Goal: Book appointment/travel/reservation

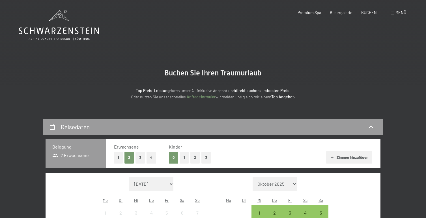
click at [393, 12] on div "Menü" at bounding box center [399, 13] width 16 height 6
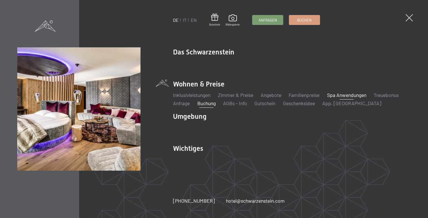
click at [335, 97] on link "Spa Anwendungen" at bounding box center [346, 95] width 39 height 6
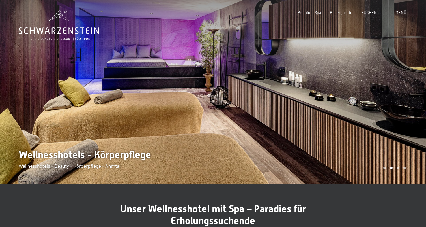
click at [359, 109] on div at bounding box center [319, 92] width 213 height 184
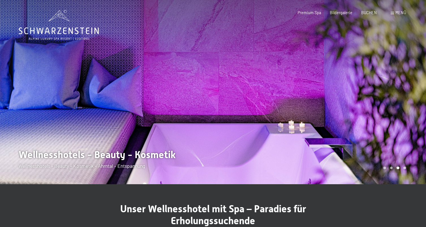
click at [47, 77] on div at bounding box center [106, 92] width 213 height 184
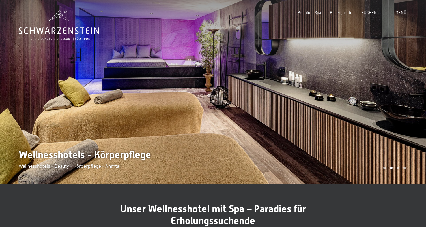
click at [289, 83] on div at bounding box center [319, 92] width 213 height 184
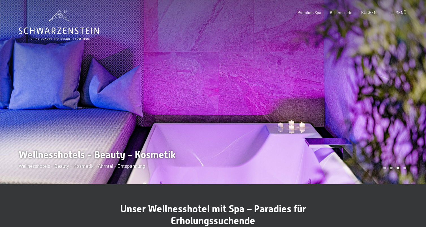
click at [289, 83] on div at bounding box center [319, 92] width 213 height 184
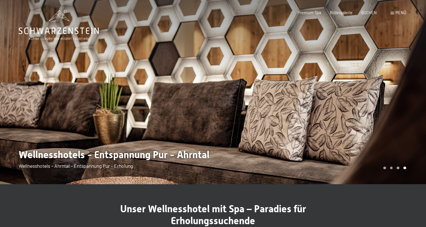
click at [289, 83] on div at bounding box center [319, 92] width 213 height 184
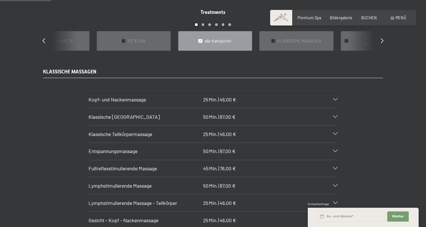
scroll to position [471, 0]
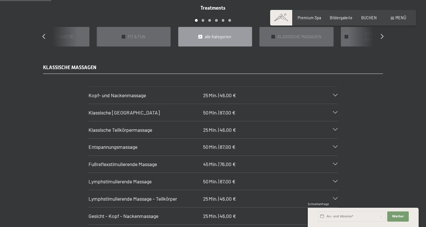
click at [336, 111] on icon at bounding box center [335, 112] width 5 height 3
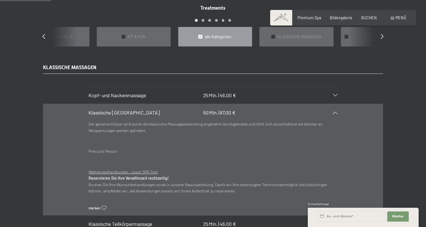
click at [336, 111] on icon at bounding box center [335, 112] width 5 height 3
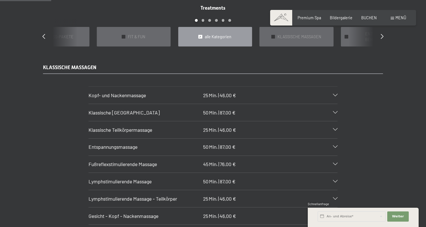
click at [337, 145] on icon at bounding box center [335, 146] width 5 height 3
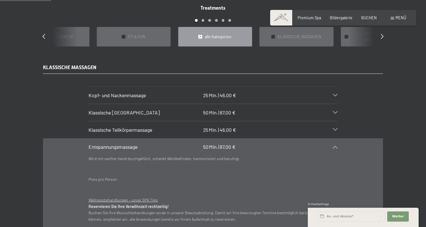
click at [337, 145] on div at bounding box center [332, 146] width 11 height 3
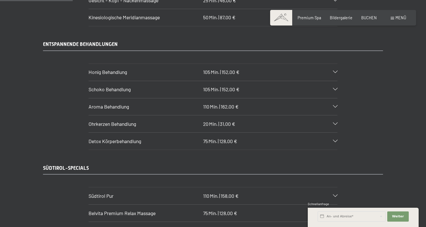
scroll to position [689, 0]
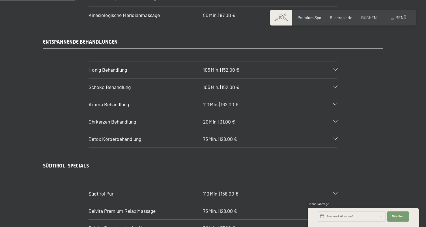
click at [336, 185] on div "Südtirol Pur 110 Min. | 158,00 €" at bounding box center [213, 193] width 249 height 17
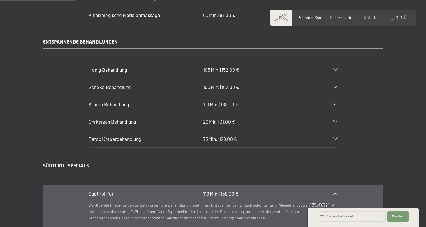
click at [336, 185] on div "Südtirol Pur 110 Min. | 158,00 €" at bounding box center [213, 193] width 249 height 17
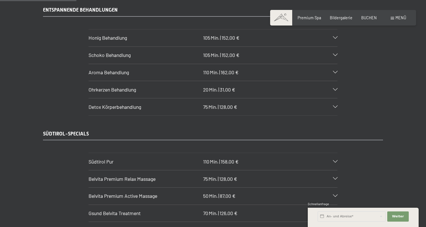
scroll to position [734, 0]
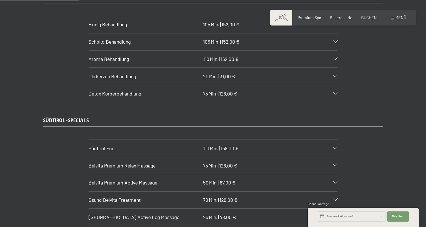
click at [334, 164] on icon at bounding box center [335, 165] width 5 height 3
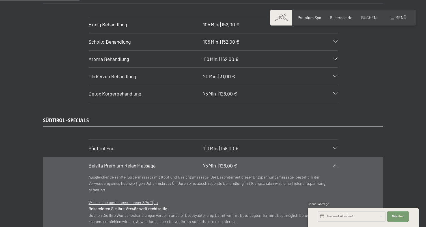
click at [334, 164] on icon at bounding box center [335, 165] width 5 height 3
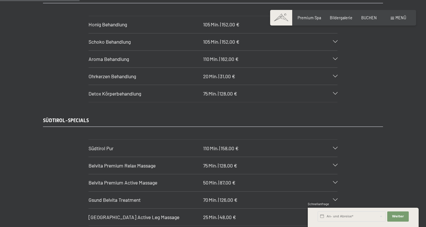
click at [334, 174] on div "Belvita Premium Active Massage 50 Min. | 87,00 €" at bounding box center [213, 182] width 249 height 17
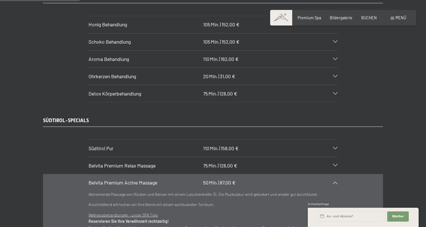
click at [334, 174] on div "Belvita Premium Active Massage 50 Min. | 87,00 €" at bounding box center [213, 182] width 249 height 17
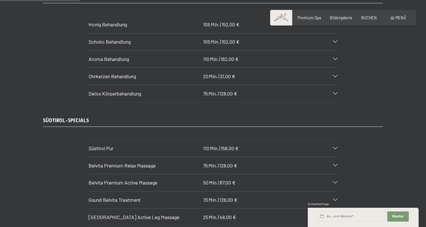
click at [334, 198] on icon at bounding box center [335, 199] width 5 height 3
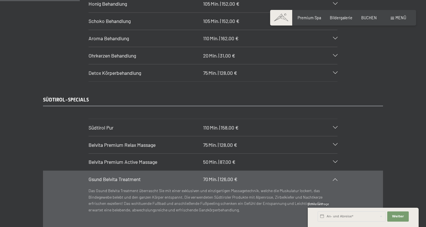
scroll to position [758, 0]
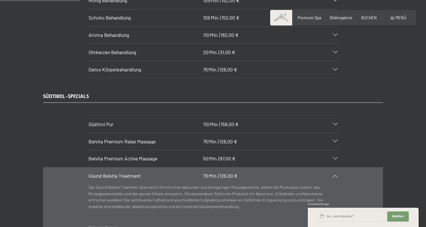
click at [335, 167] on div "Gsund Belvita Treatment 70 Min. | 126,00 €" at bounding box center [213, 175] width 249 height 17
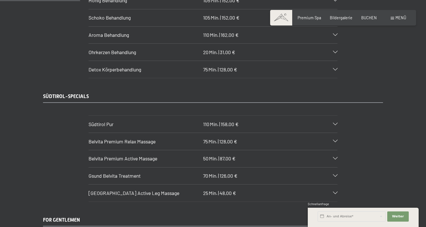
click at [334, 192] on icon at bounding box center [335, 193] width 5 height 3
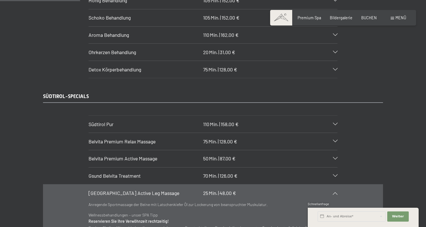
click at [334, 192] on icon at bounding box center [335, 193] width 5 height 3
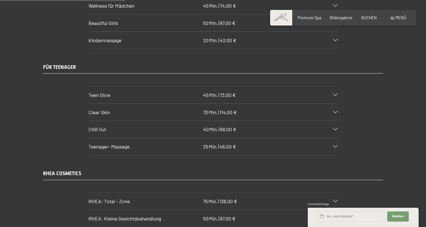
scroll to position [1184, 0]
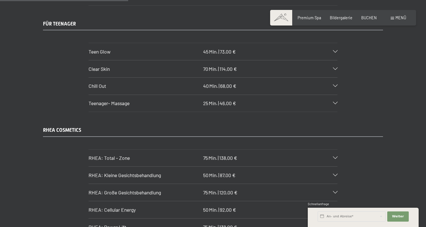
click at [336, 156] on icon at bounding box center [335, 157] width 5 height 3
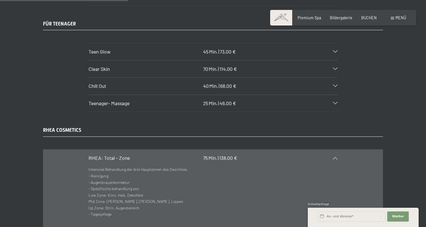
click at [336, 156] on icon at bounding box center [335, 157] width 5 height 3
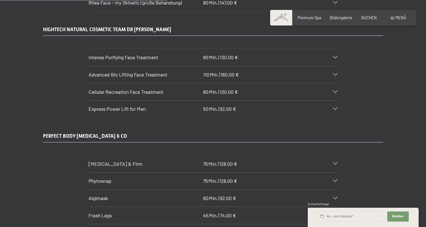
scroll to position [1545, 0]
click at [336, 162] on icon at bounding box center [335, 163] width 5 height 3
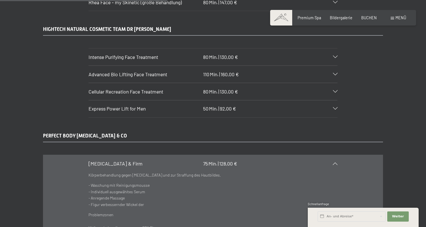
click at [336, 162] on icon at bounding box center [335, 163] width 5 height 3
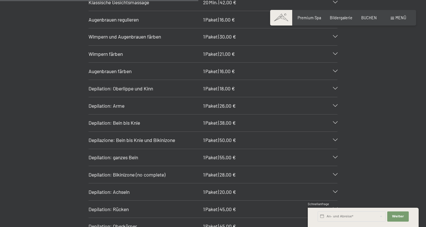
scroll to position [1832, 0]
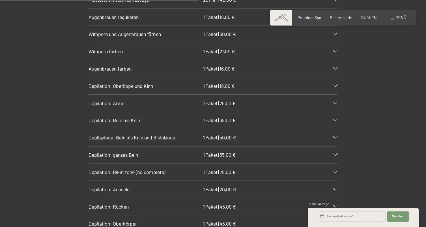
click at [337, 171] on icon at bounding box center [335, 172] width 5 height 3
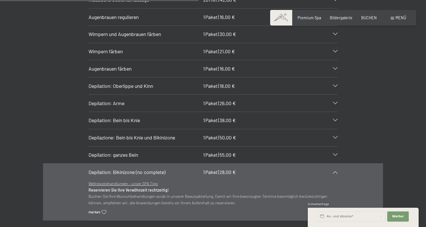
click at [337, 171] on icon at bounding box center [335, 172] width 5 height 3
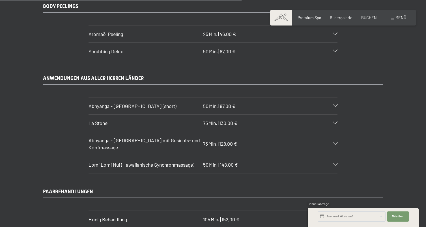
scroll to position [2232, 0]
click at [337, 155] on div "Lomi Lomi Nui (Hawaiianische Synchronmassage) 50 Min. | 148,00 €" at bounding box center [213, 163] width 249 height 17
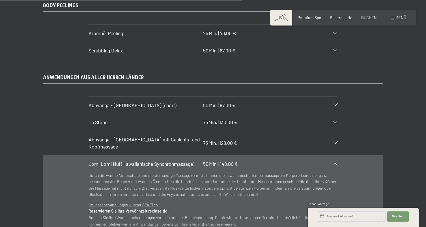
click at [337, 155] on section "Lomi Lomi Nui (Hawaiianische Synchronmassage) 50 Min. | 148,00 € Durch die warm…" at bounding box center [213, 201] width 249 height 93
click at [336, 162] on icon at bounding box center [335, 163] width 5 height 3
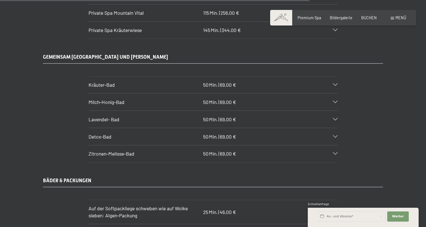
scroll to position [2857, 0]
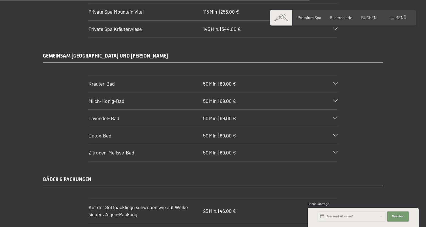
click at [335, 151] on icon at bounding box center [335, 152] width 5 height 3
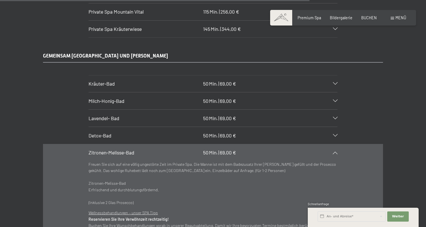
click at [335, 151] on icon at bounding box center [335, 152] width 5 height 3
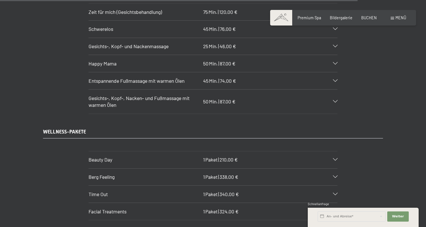
scroll to position [3316, 0]
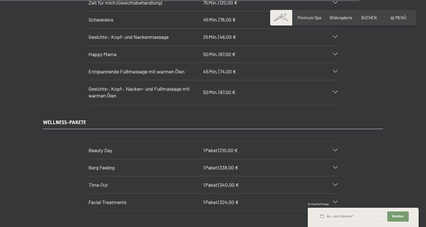
click at [335, 159] on div "Berg Feeling 1 Paket | 338,00 €" at bounding box center [213, 167] width 249 height 17
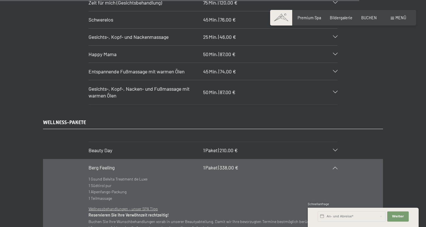
click at [335, 159] on div "Berg Feeling 1 Paket | 338,00 €" at bounding box center [213, 167] width 249 height 17
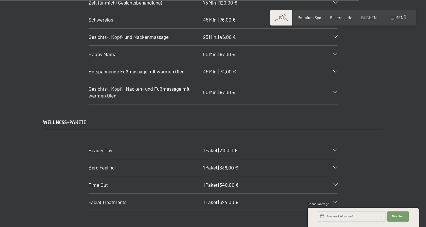
click at [333, 176] on div "Time Out 1 Paket | 340,00 €" at bounding box center [213, 184] width 249 height 17
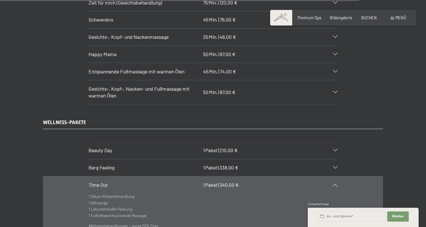
click at [333, 176] on div "Time Out 1 Paket | 340,00 €" at bounding box center [213, 184] width 249 height 17
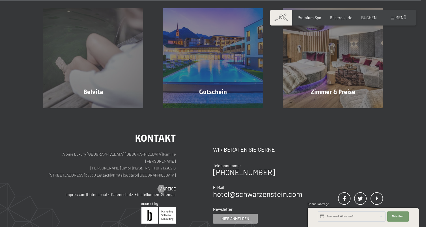
scroll to position [3909, 0]
